Goal: Find specific page/section

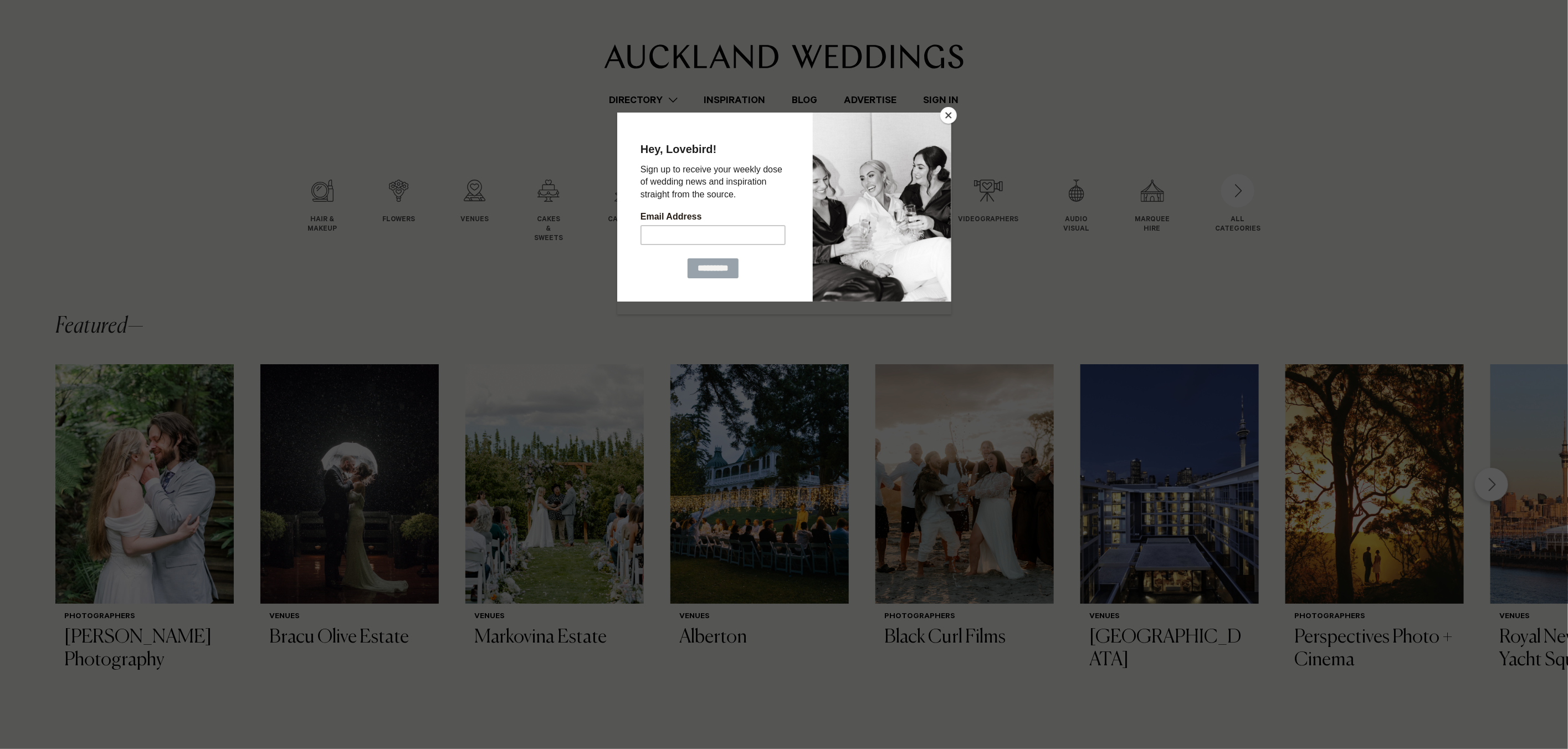
click at [948, 118] on button "Close" at bounding box center [949, 115] width 17 height 17
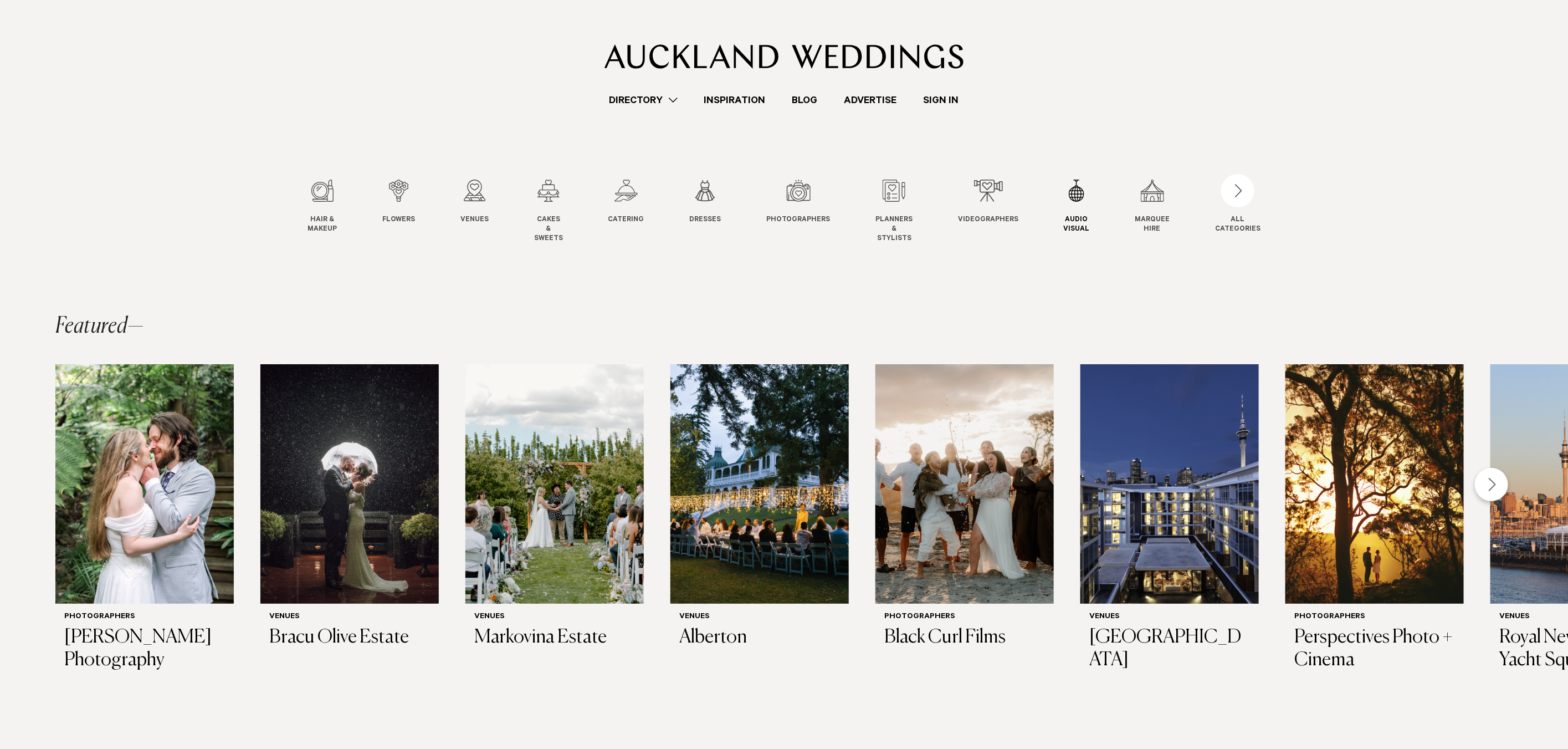
click at [1073, 203] on link "Audio Visual Audio & Visual" at bounding box center [1077, 207] width 26 height 55
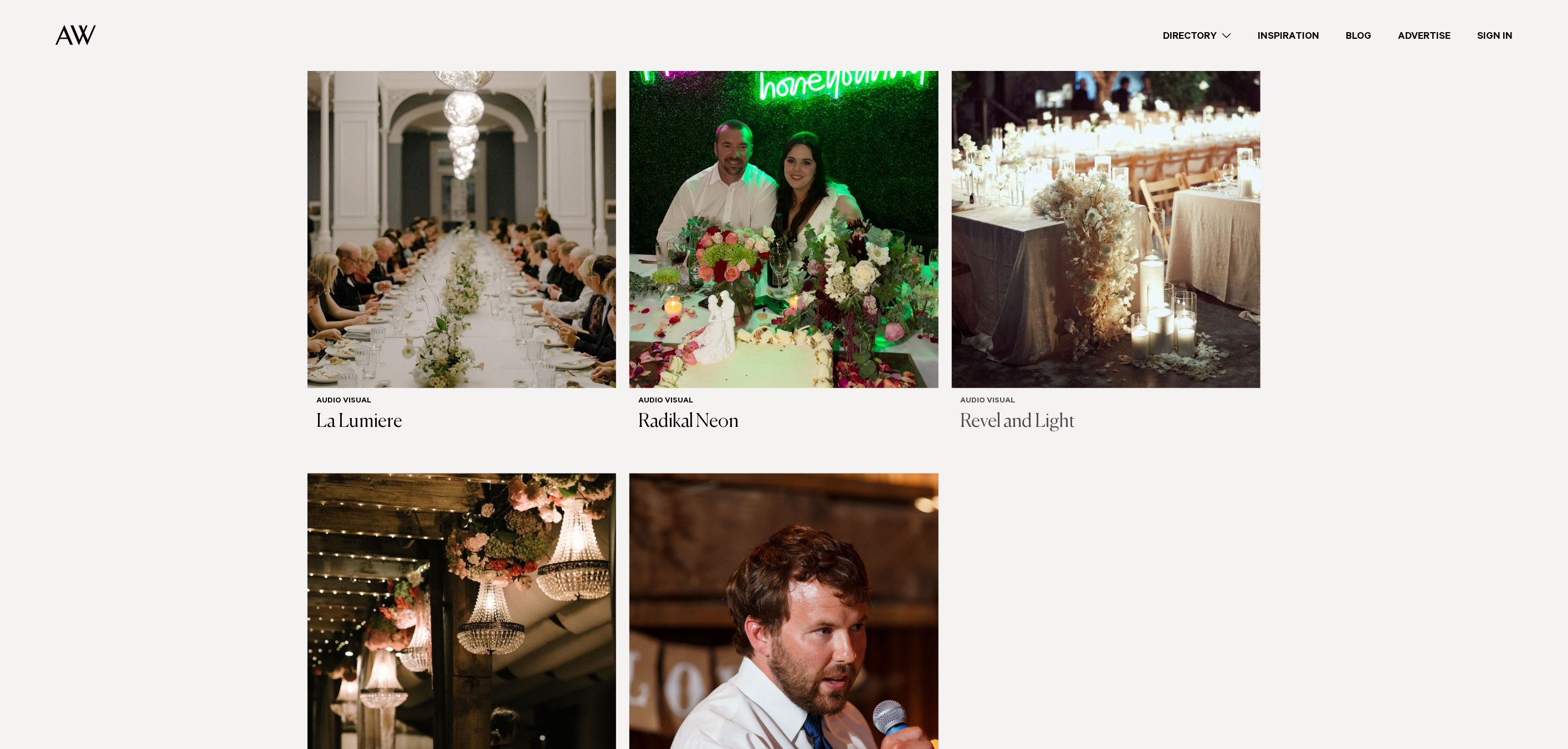
scroll to position [499, 0]
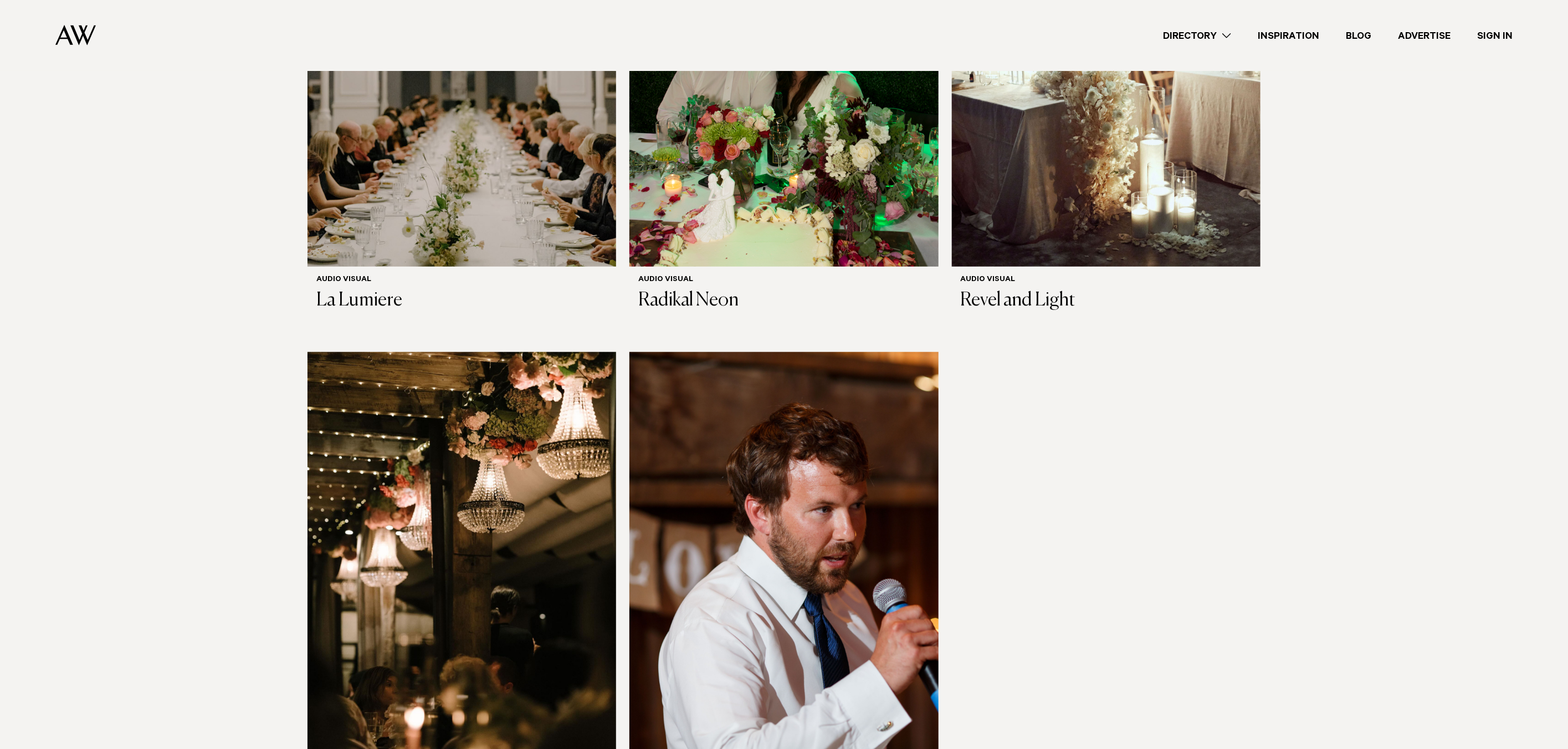
click at [813, 506] on img at bounding box center [784, 559] width 308 height 415
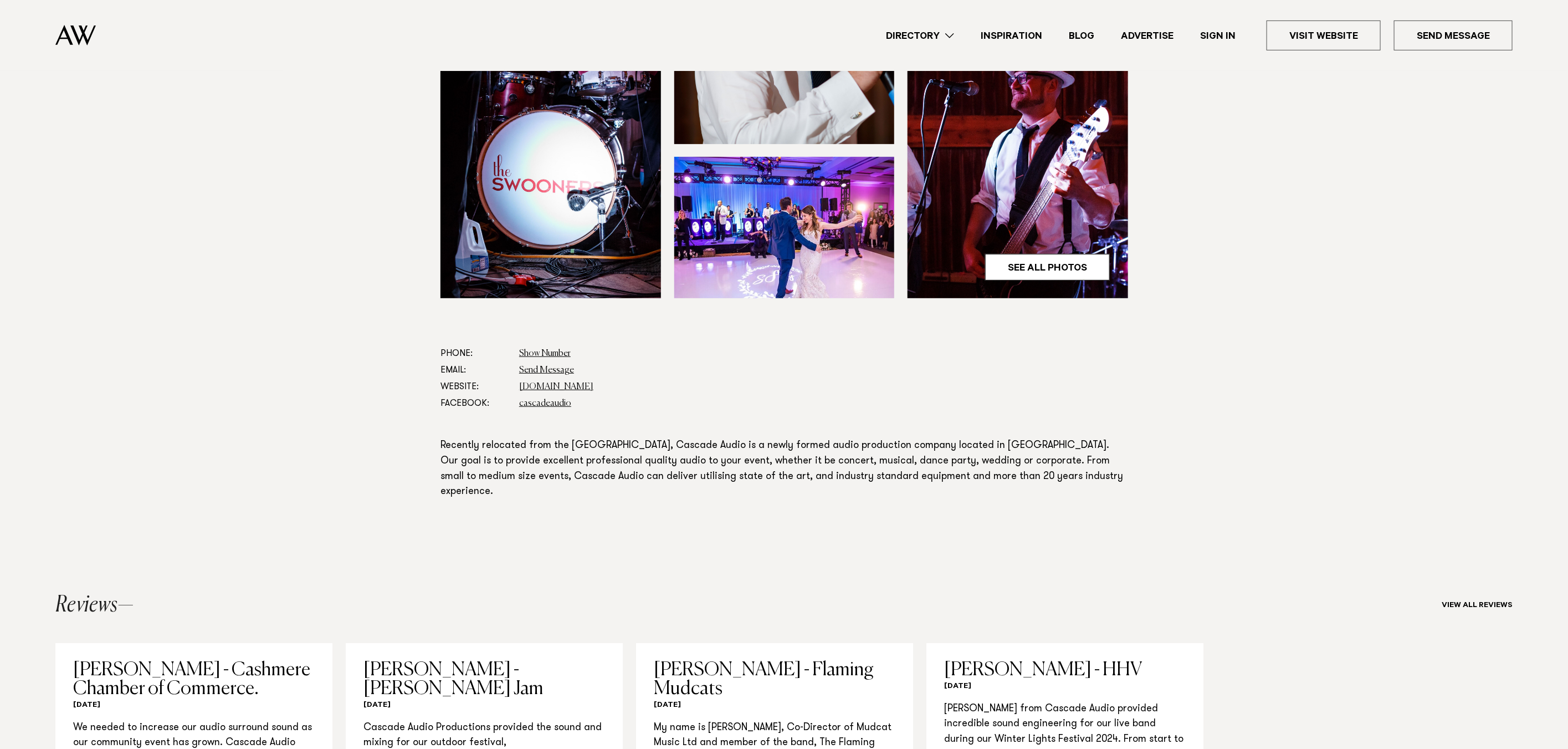
scroll to position [249, 0]
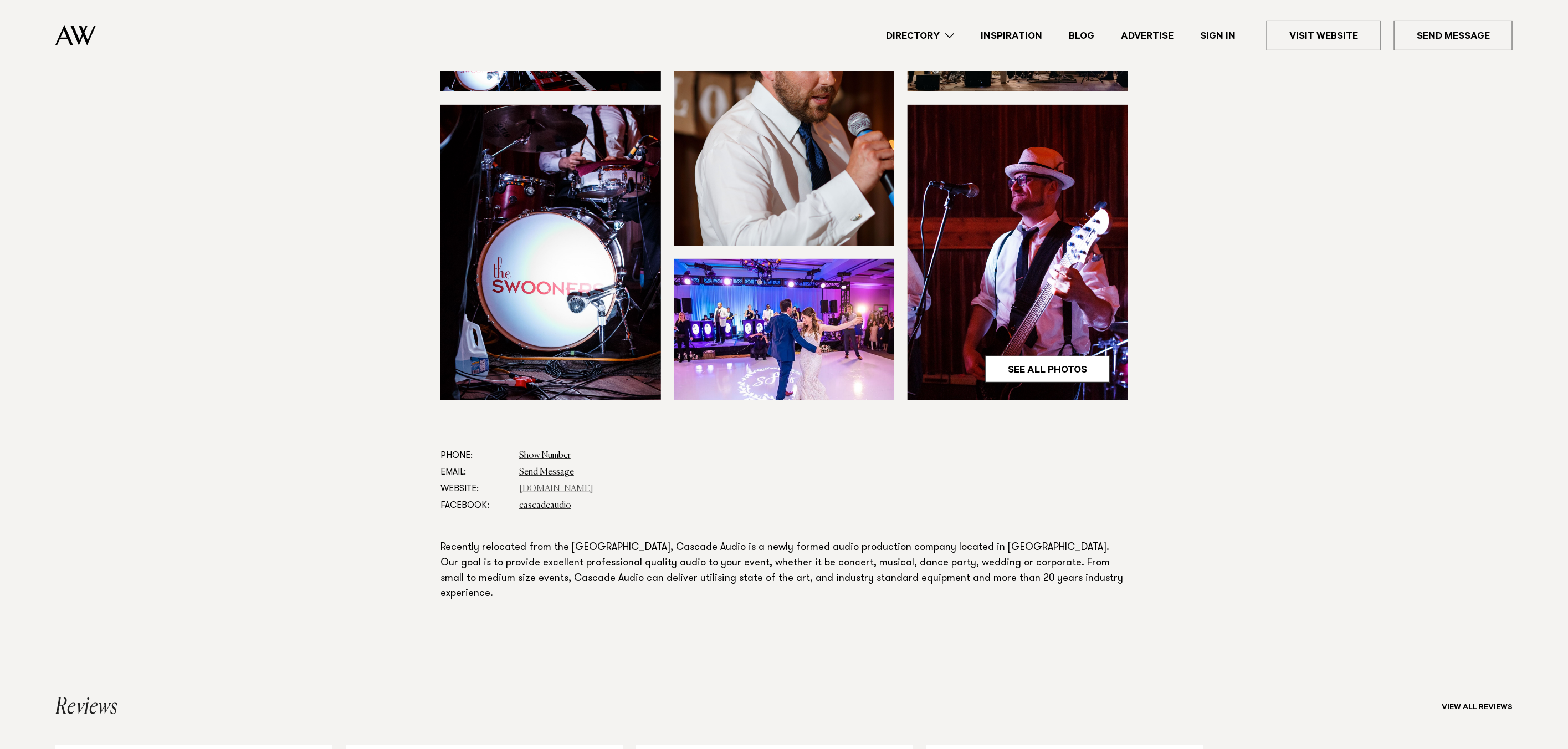
click at [551, 486] on link "[DOMAIN_NAME]" at bounding box center [556, 489] width 74 height 9
click at [544, 504] on link "cascadeaudio" at bounding box center [545, 506] width 52 height 9
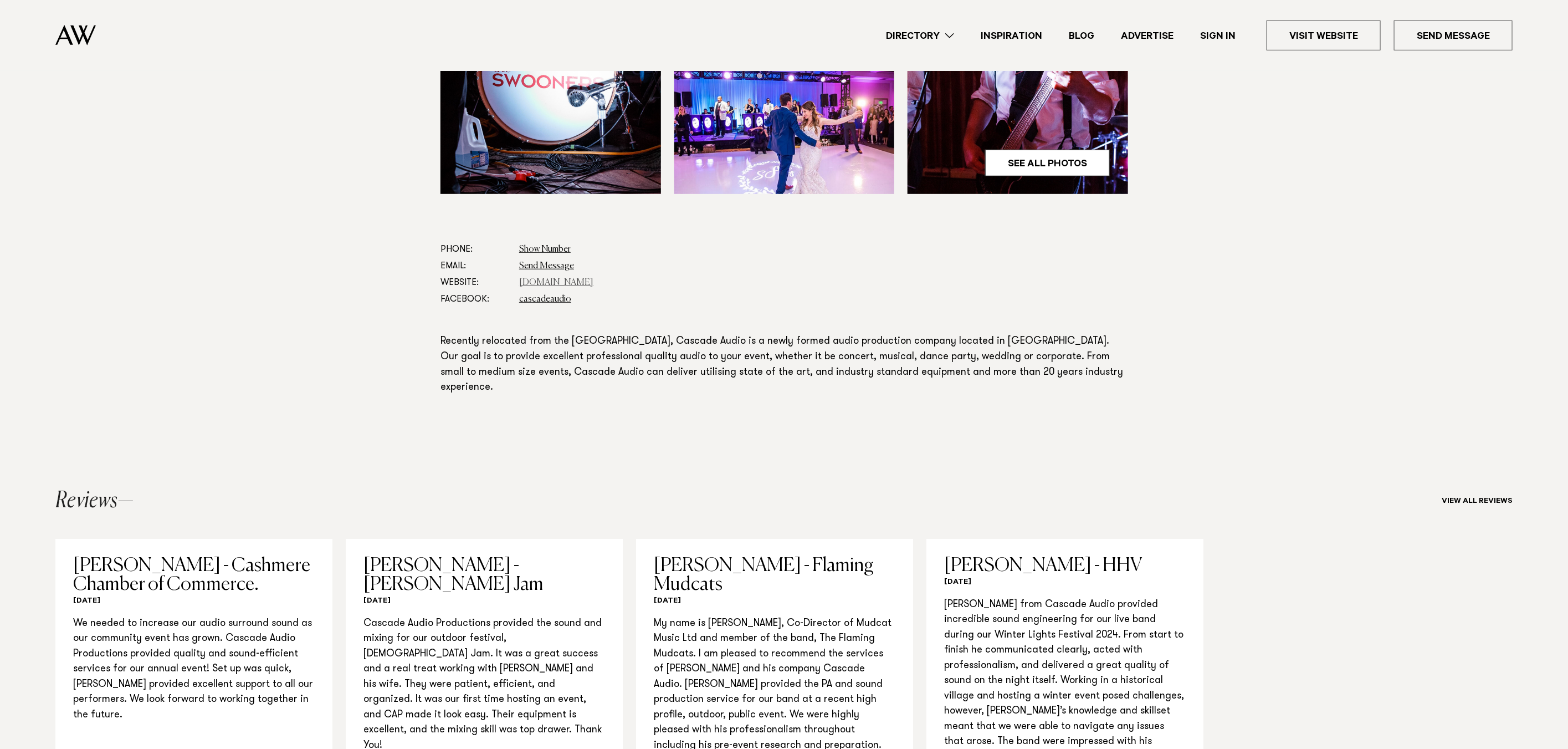
scroll to position [0, 0]
